Goal: Task Accomplishment & Management: Manage account settings

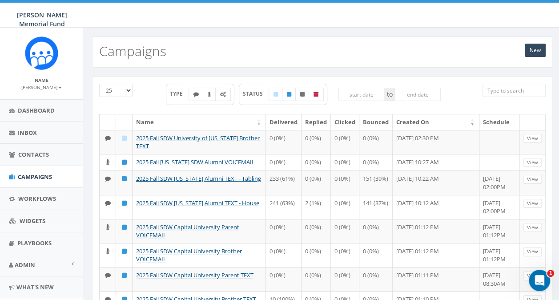
click at [495, 90] on input "search" at bounding box center [514, 90] width 63 height 13
type input "c"
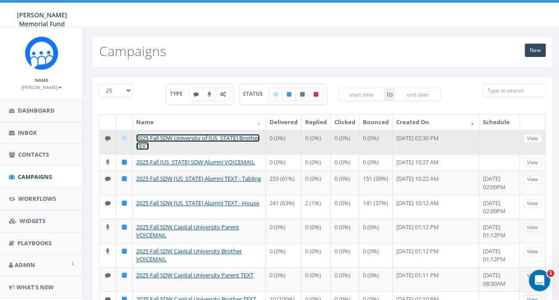
click at [155, 137] on link "2025 Fall SDW University of [US_STATE] Brother TEXT" at bounding box center [198, 142] width 124 height 16
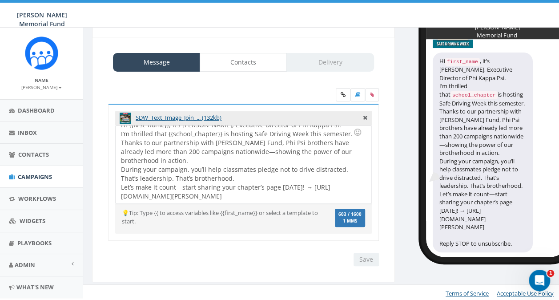
scroll to position [52, 0]
drag, startPoint x: 120, startPoint y: 186, endPoint x: 157, endPoint y: 193, distance: 37.6
click at [157, 193] on div "Hi {{first_name}}, it’s Ron Ransom, Executive Director of Phi Kappa Psi. I’m th…" at bounding box center [243, 164] width 255 height 78
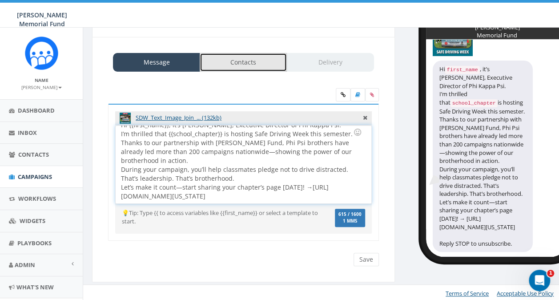
click at [237, 61] on link "Contacts" at bounding box center [243, 62] width 87 height 19
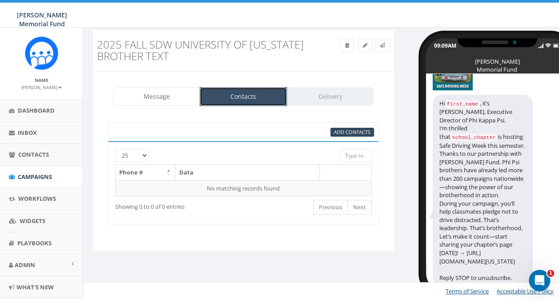
scroll to position [15, 0]
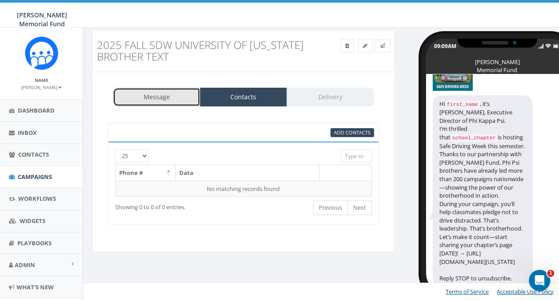
click at [161, 101] on link "Message" at bounding box center [156, 97] width 87 height 19
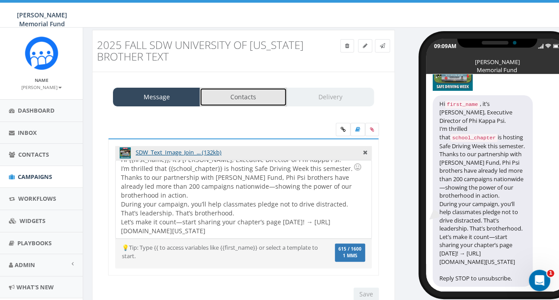
click at [245, 93] on link "Contacts" at bounding box center [243, 97] width 87 height 19
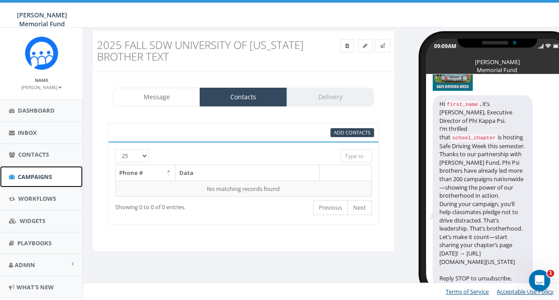
click at [26, 176] on span "Campaigns" at bounding box center [35, 177] width 34 height 8
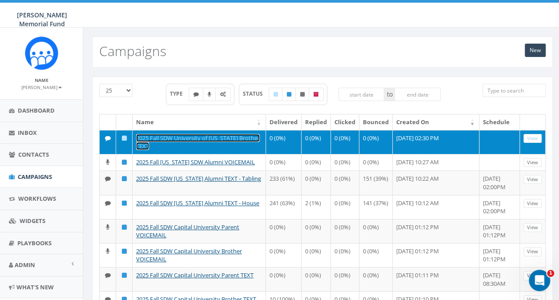
click at [149, 139] on link "2025 Fall SDW University of [US_STATE] Brother TEXT" at bounding box center [198, 142] width 124 height 16
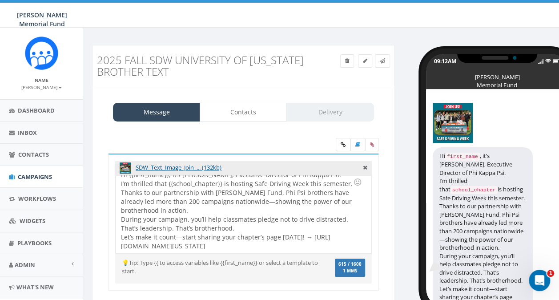
scroll to position [16, 0]
click at [239, 115] on link "Contacts" at bounding box center [243, 112] width 87 height 19
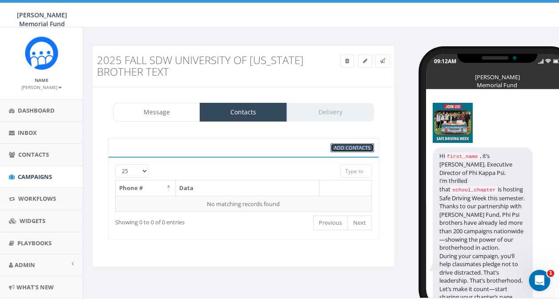
click at [350, 145] on span "Add Contacts" at bounding box center [352, 147] width 36 height 7
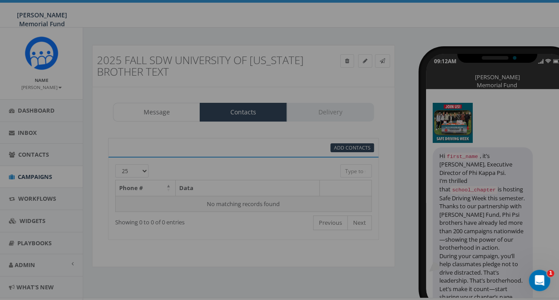
select select
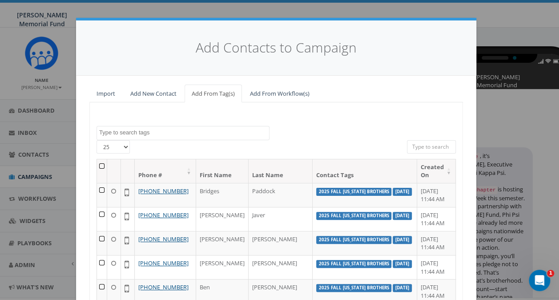
click at [128, 131] on textarea "Search" at bounding box center [184, 133] width 170 height 8
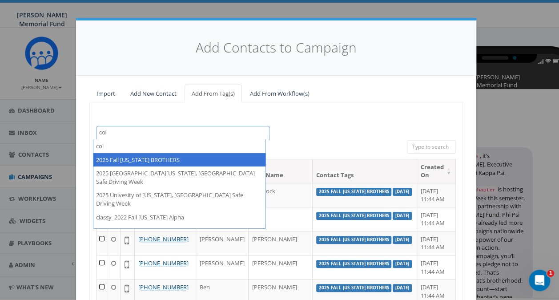
type textarea "col"
select select "2025 Fall Colorado BROTHERS"
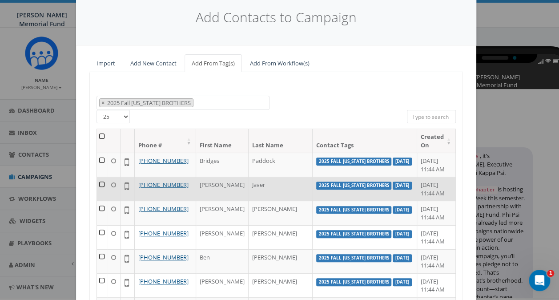
scroll to position [44, 0]
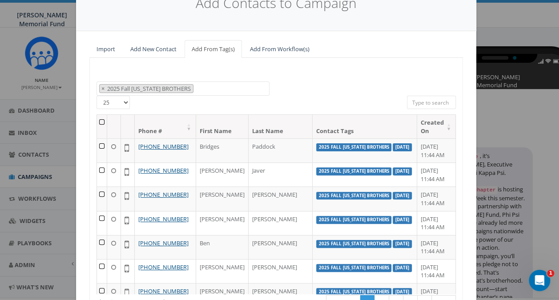
click at [100, 119] on th at bounding box center [102, 127] width 10 height 24
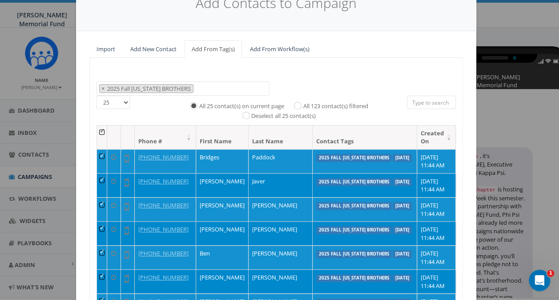
click at [303, 104] on label "All 123 contact(s) filtered" at bounding box center [335, 106] width 65 height 9
click at [297, 104] on input "All 123 contact(s) filtered" at bounding box center [300, 105] width 6 height 6
radio input "true"
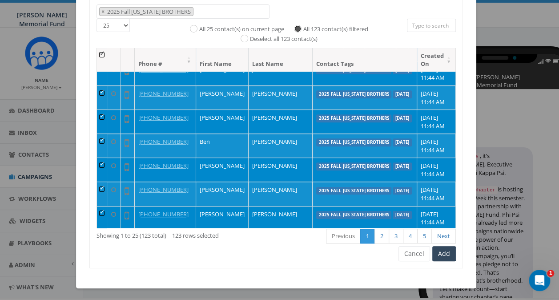
scroll to position [89, 0]
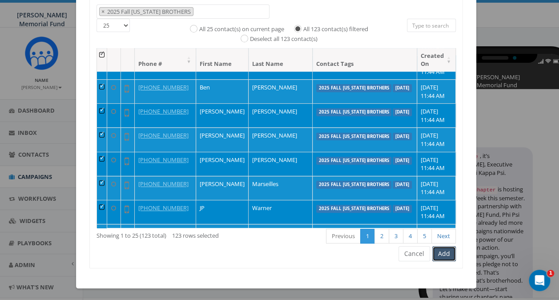
click at [442, 253] on button "Add" at bounding box center [444, 253] width 24 height 15
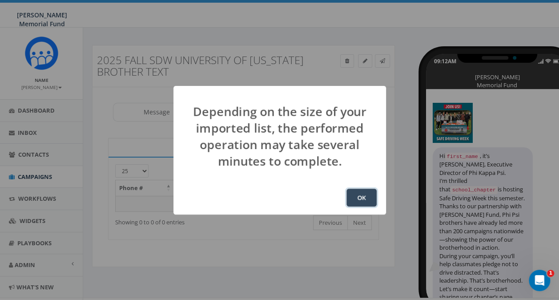
click at [363, 193] on button "OK" at bounding box center [361, 198] width 30 height 18
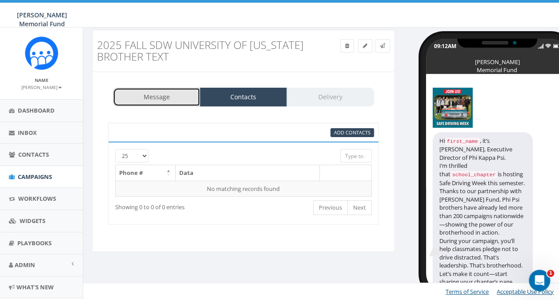
click at [156, 95] on link "Message" at bounding box center [156, 97] width 87 height 19
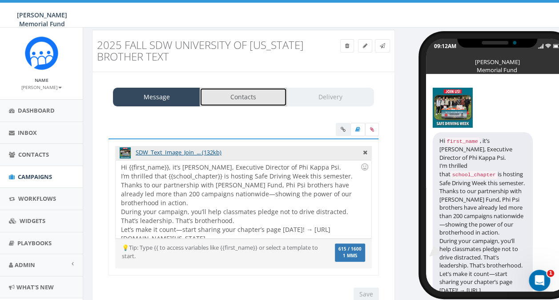
click at [225, 92] on link "Contacts" at bounding box center [243, 97] width 87 height 19
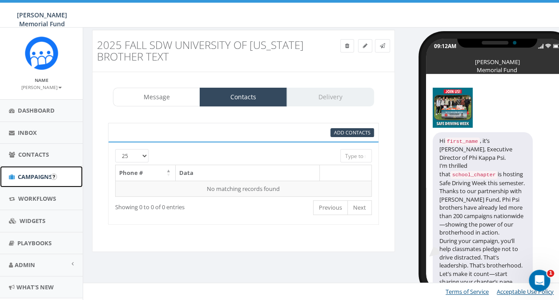
click at [28, 178] on span "Campaigns" at bounding box center [35, 177] width 34 height 8
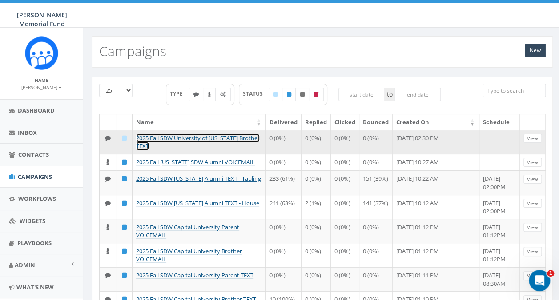
click at [149, 141] on link "2025 Fall SDW University of [US_STATE] Brother TEXT" at bounding box center [198, 142] width 124 height 16
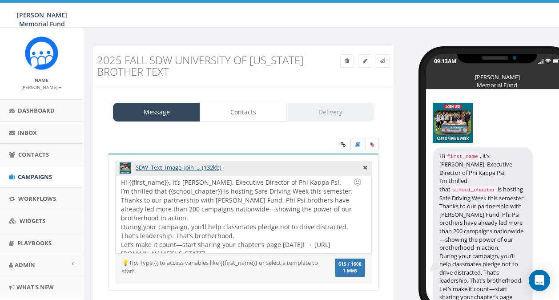
select select
click at [325, 115] on link "Delivery" at bounding box center [329, 112] width 87 height 19
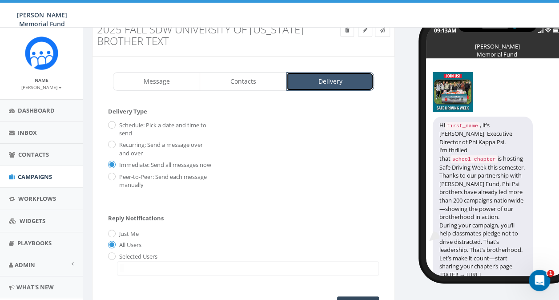
scroll to position [44, 0]
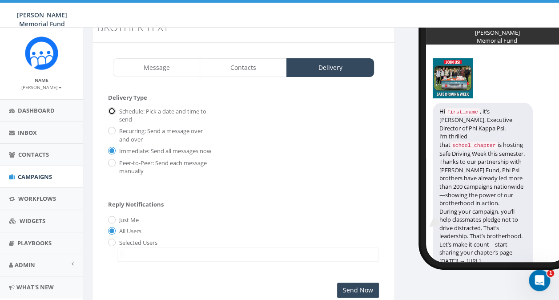
click at [112, 109] on input "Schedule: Pick a date and time to send" at bounding box center [111, 112] width 6 height 6
radio input "true"
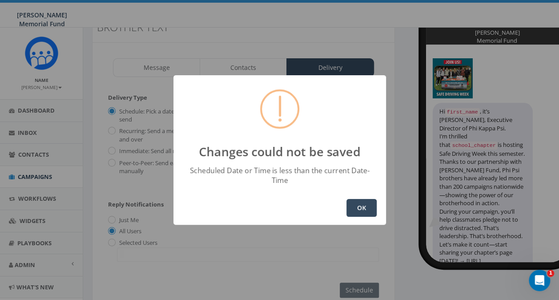
click at [364, 204] on button "OK" at bounding box center [361, 208] width 30 height 18
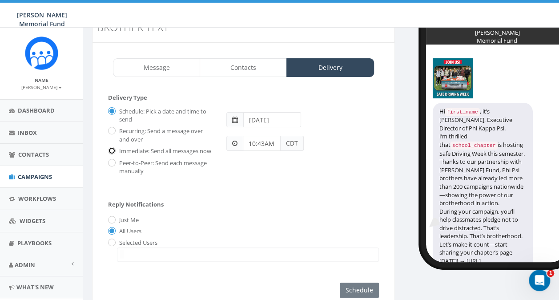
click at [110, 148] on input "Immediate: Send all messages now" at bounding box center [111, 151] width 6 height 6
radio input "true"
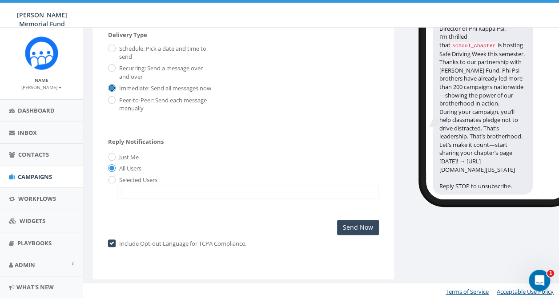
scroll to position [52, 0]
click at [347, 231] on input "Send Now" at bounding box center [358, 227] width 42 height 15
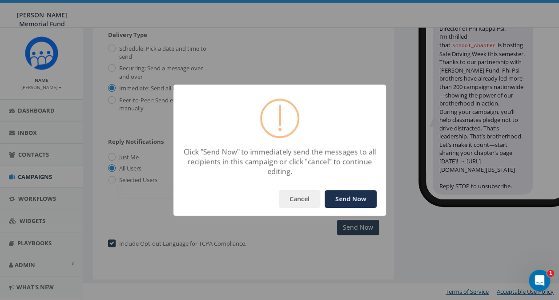
click at [350, 199] on button "Send Now" at bounding box center [351, 199] width 52 height 18
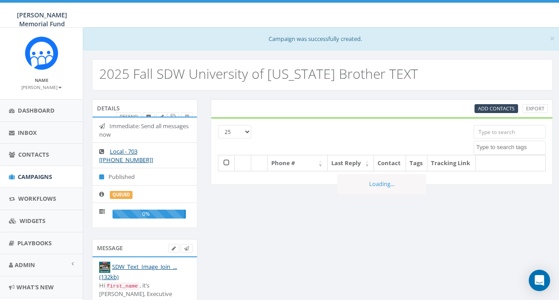
select select
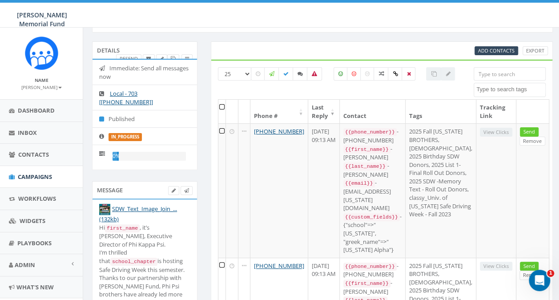
scroll to position [44, 0]
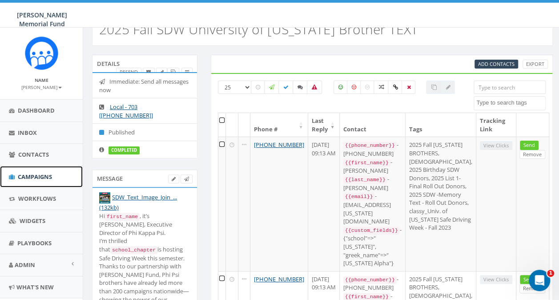
click at [29, 177] on span "Campaigns" at bounding box center [35, 177] width 34 height 8
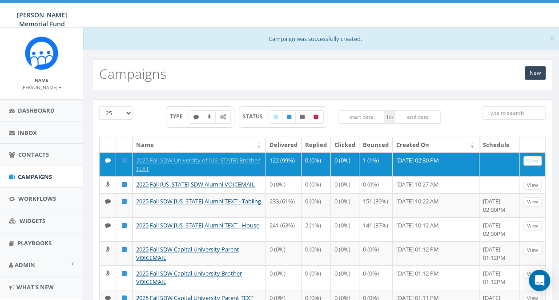
click at [498, 116] on input "search" at bounding box center [514, 112] width 63 height 13
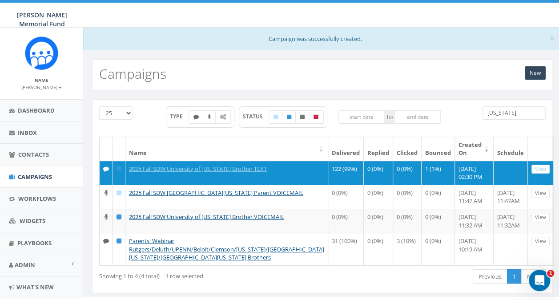
drag, startPoint x: 510, startPoint y: 112, endPoint x: 484, endPoint y: 115, distance: 25.9
click at [486, 116] on input "[US_STATE]" at bounding box center [514, 112] width 63 height 13
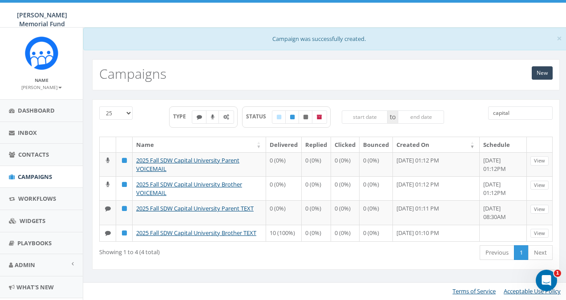
type input "capital"
